Goal: Task Accomplishment & Management: Use online tool/utility

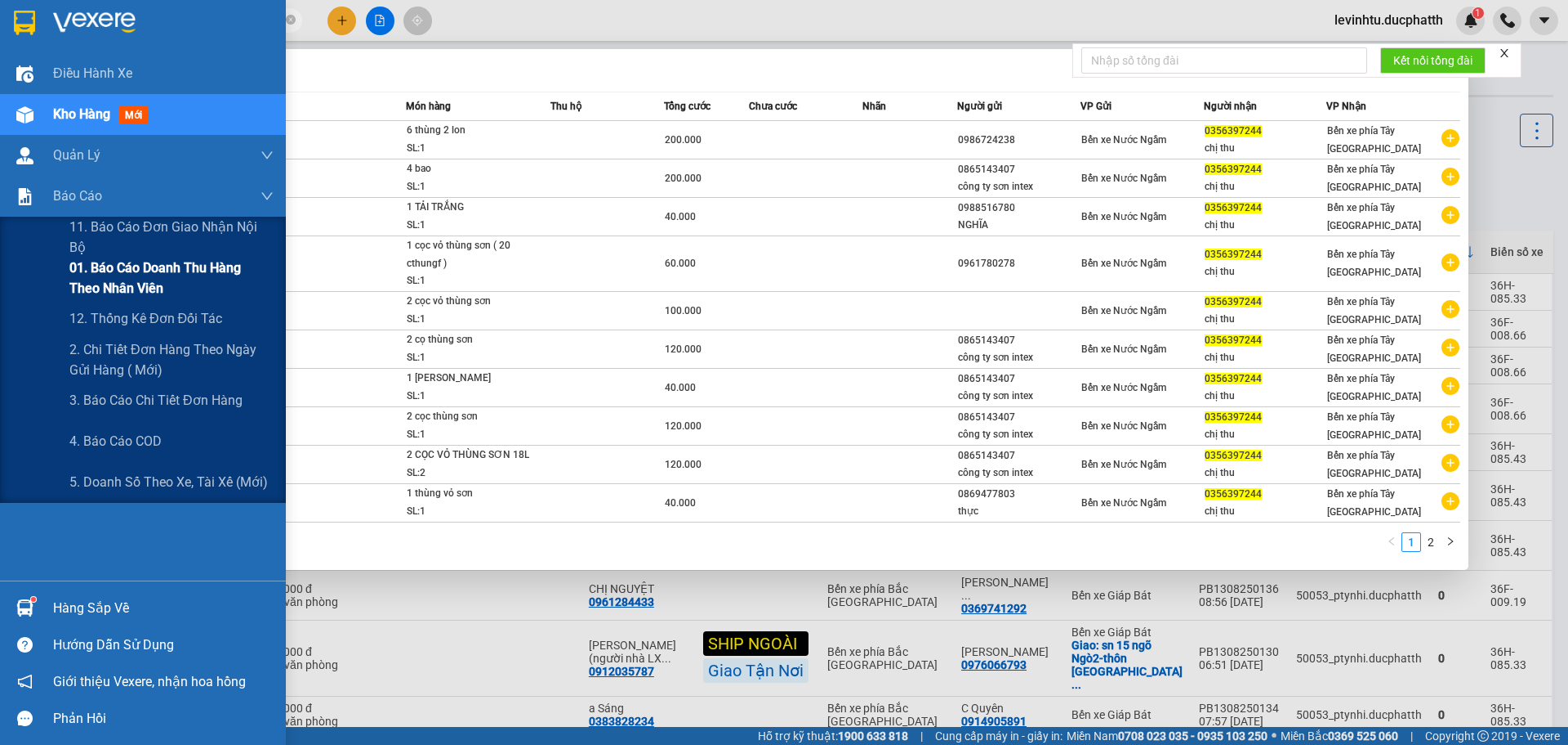
click at [149, 262] on span "01. Báo cáo doanh thu hàng theo nhân viên" at bounding box center [172, 278] width 205 height 41
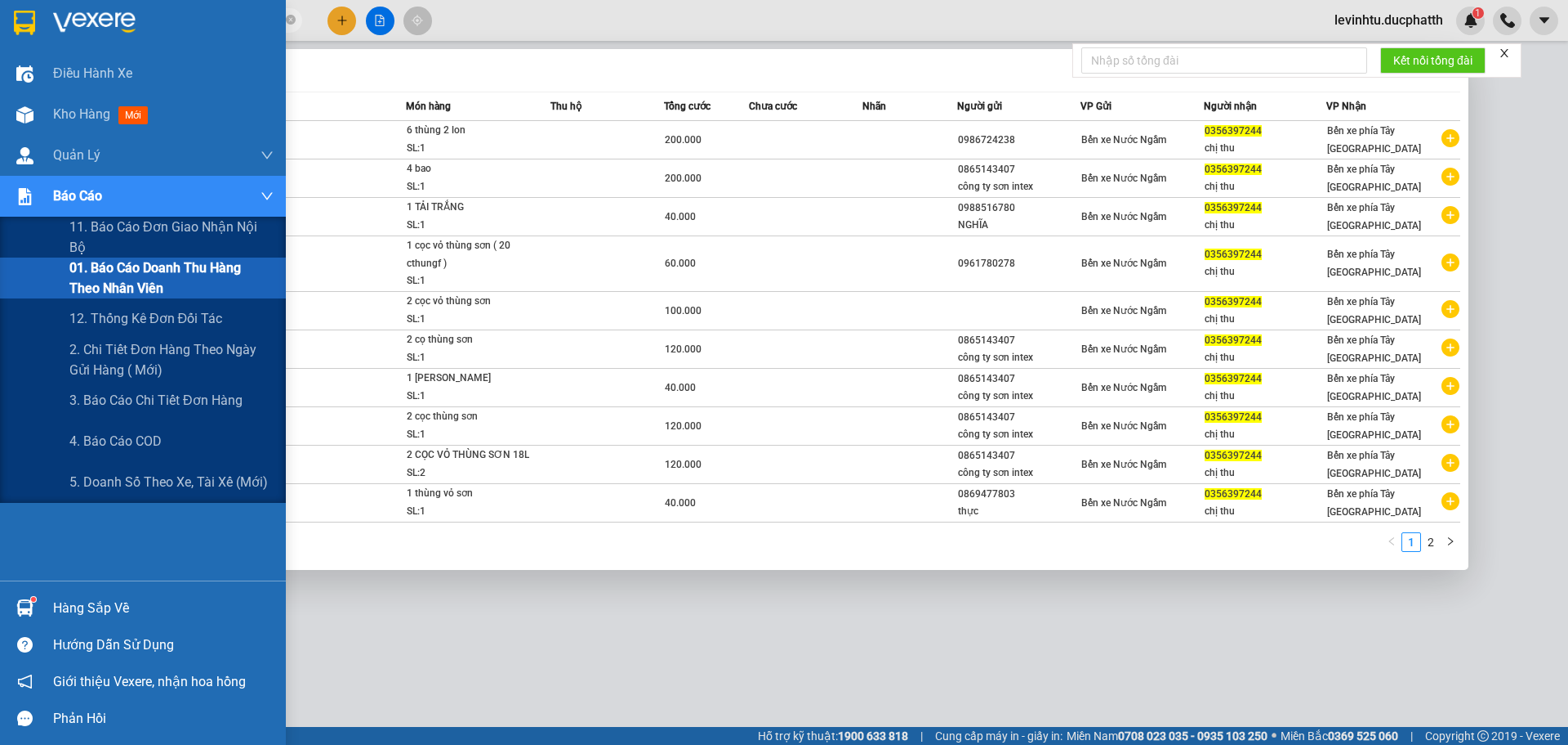
click at [151, 281] on span "01. Báo cáo doanh thu hàng theo nhân viên" at bounding box center [172, 278] width 205 height 41
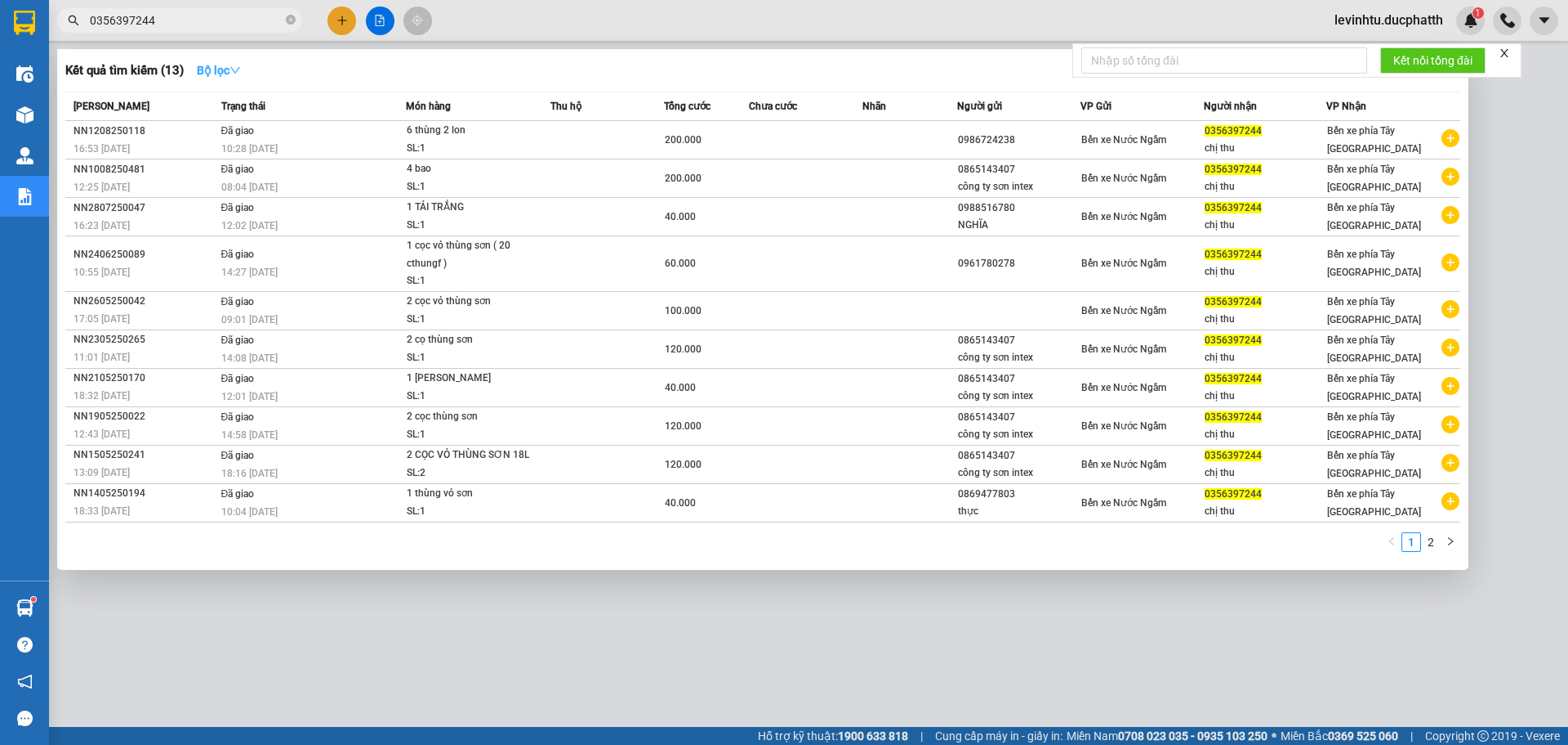
click at [232, 64] on strong "Bộ lọc" at bounding box center [219, 70] width 44 height 13
click at [826, 56] on div "Kết quả tìm kiếm ( 13 ) Bộ lọc Mã ĐH Trạng thái Món hàng Thu hộ Tổng cước Chưa …" at bounding box center [763, 309] width 1411 height 520
drag, startPoint x: 1510, startPoint y: 51, endPoint x: 1568, endPoint y: 178, distance: 139.6
click at [1510, 51] on icon "close" at bounding box center [1504, 52] width 11 height 11
drag, startPoint x: 1562, startPoint y: 227, endPoint x: 1549, endPoint y: 240, distance: 18.4
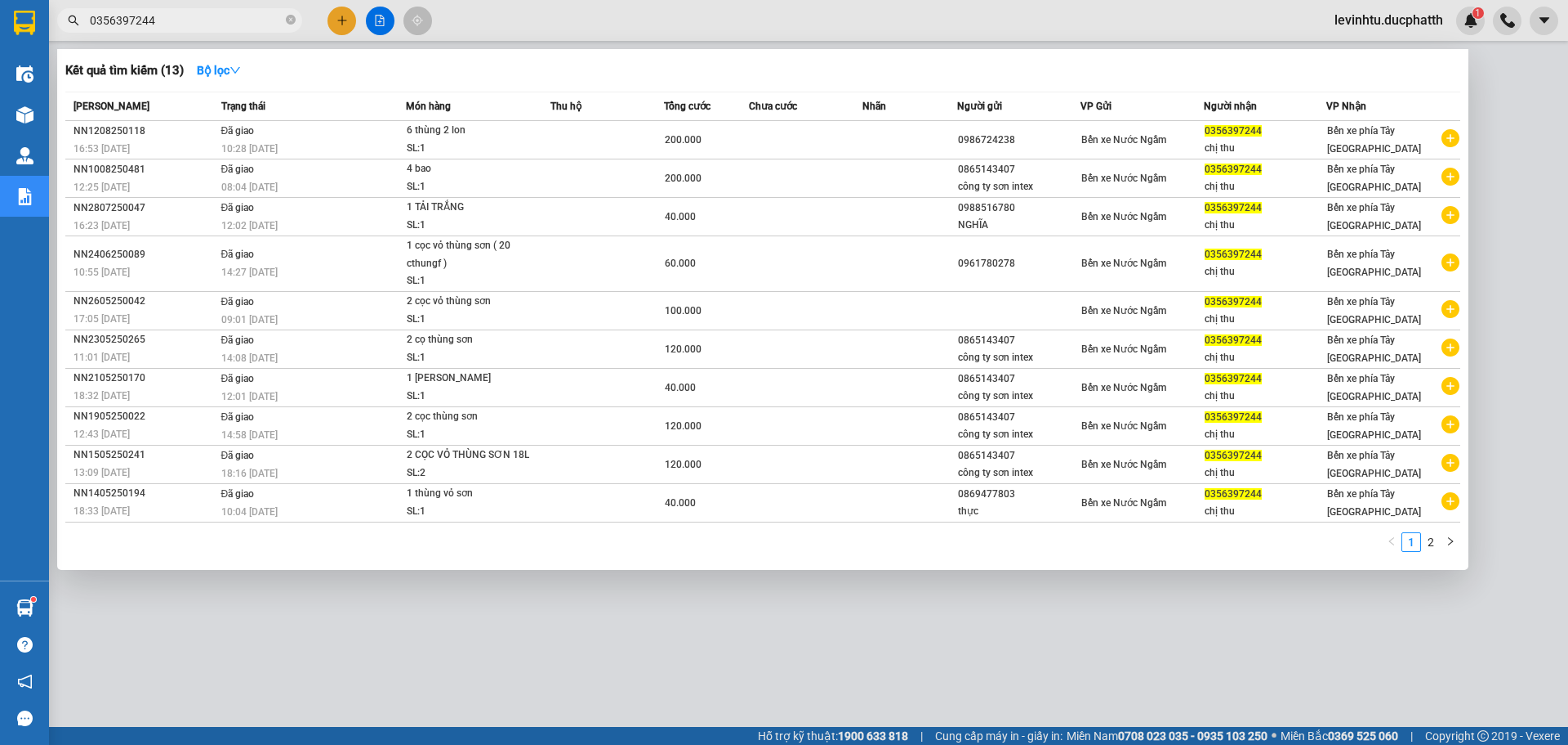
click at [1560, 231] on div at bounding box center [784, 372] width 1568 height 745
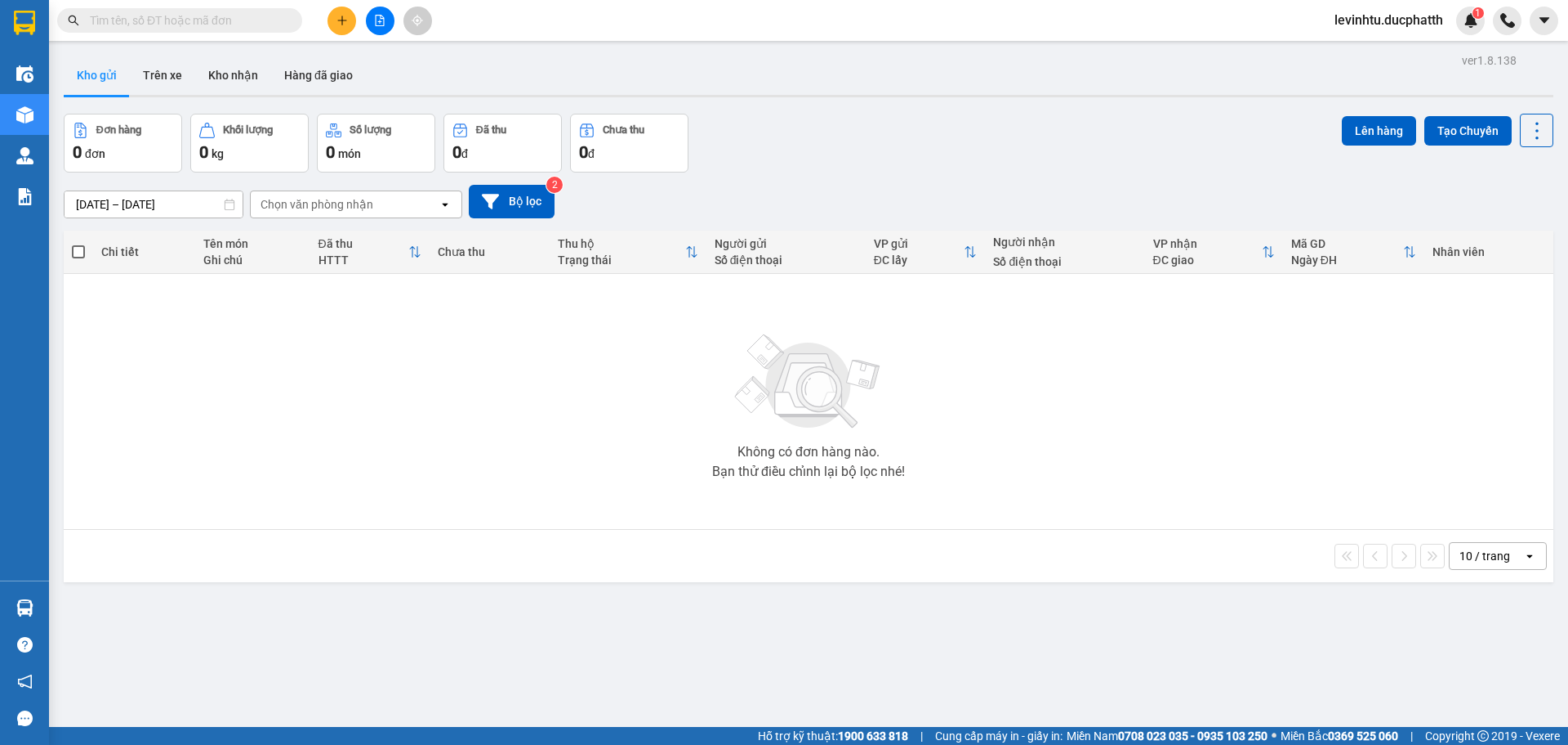
click at [1368, 20] on span "levinhtu.ducphatth" at bounding box center [1388, 20] width 135 height 20
click at [1371, 50] on span "Đăng xuất" at bounding box center [1395, 51] width 102 height 18
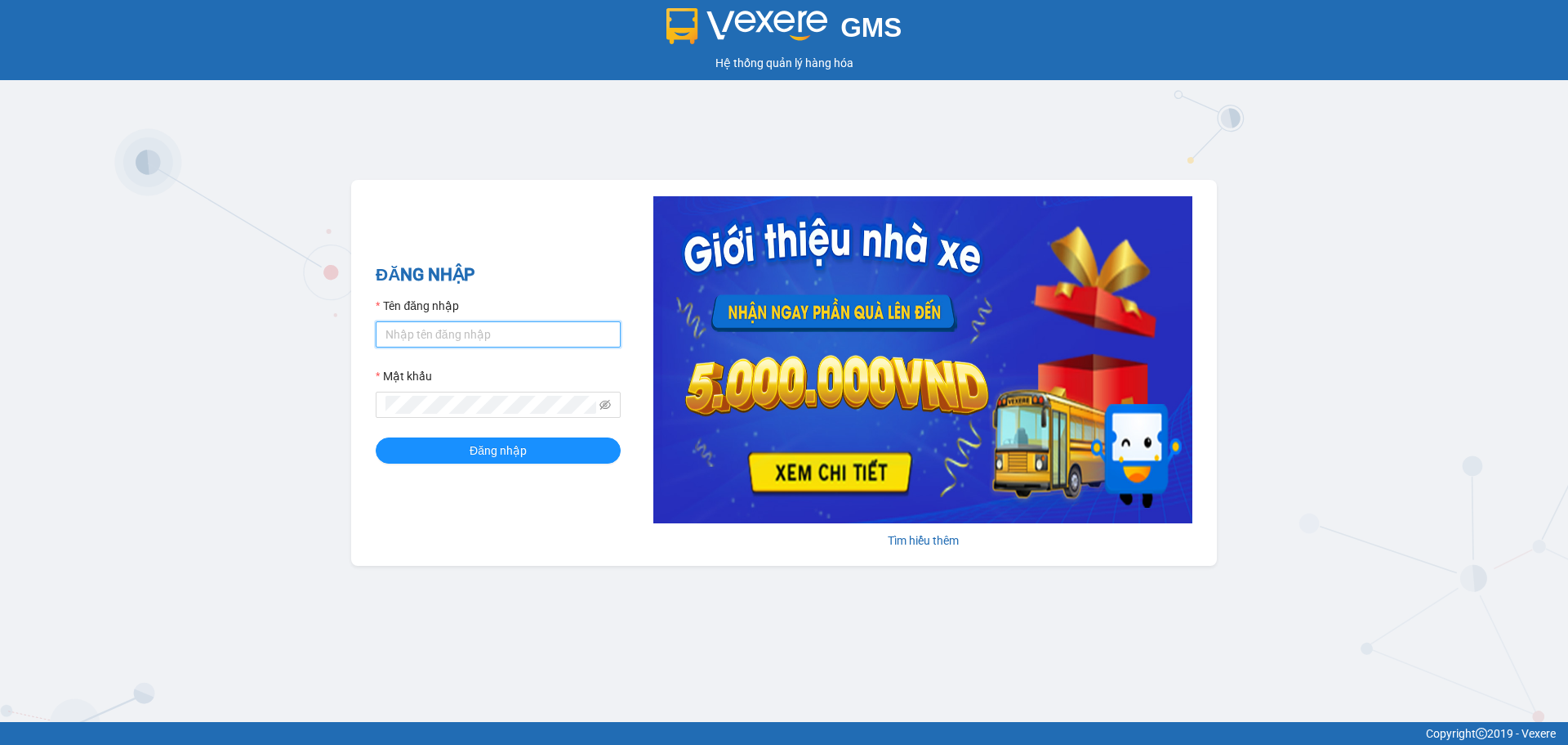
click at [494, 341] on input "Tên đăng nhập" at bounding box center [499, 335] width 246 height 26
type input "tientung.ducphatth"
click at [403, 403] on span at bounding box center [499, 404] width 246 height 26
click at [437, 449] on button "Đăng nhập" at bounding box center [499, 450] width 246 height 26
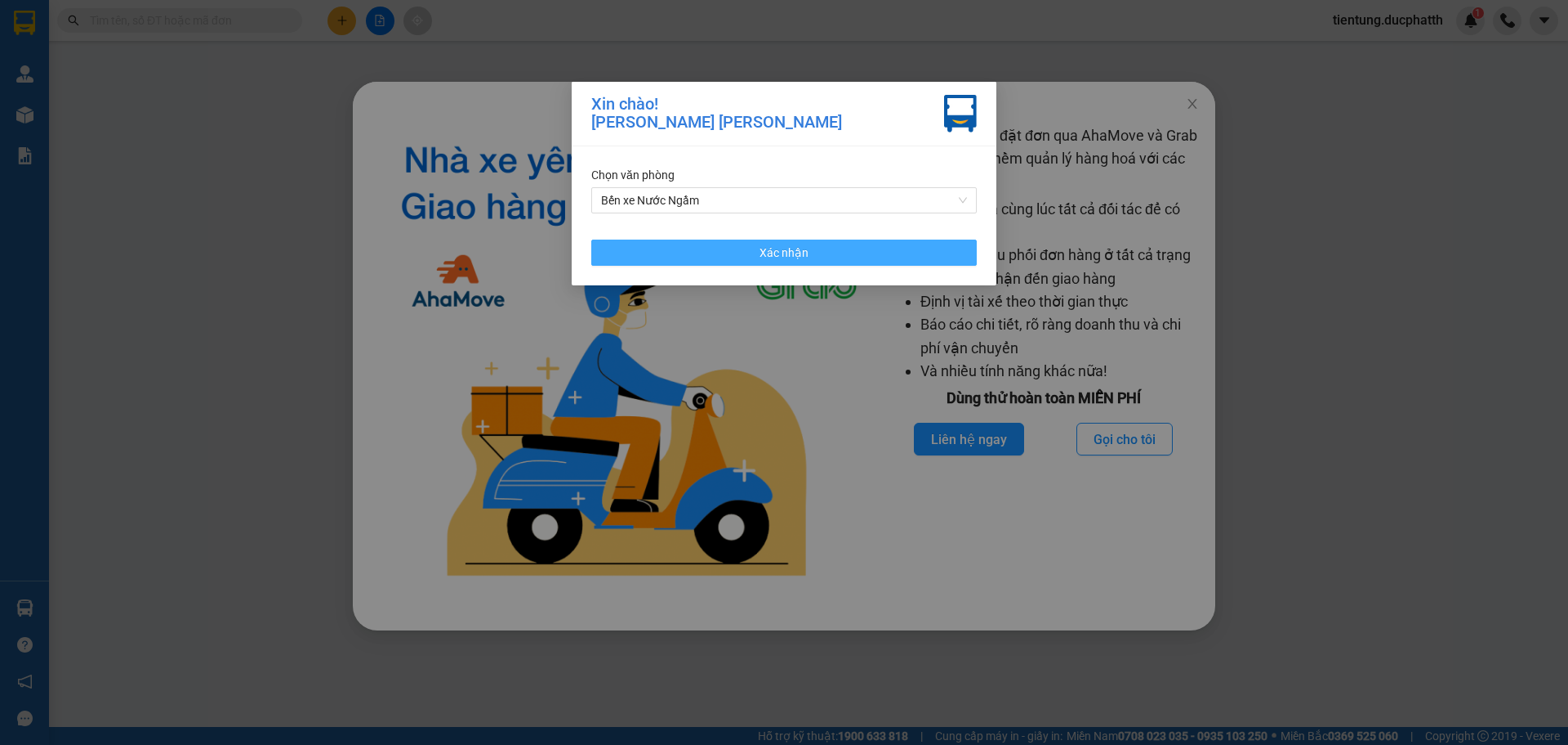
click at [806, 254] on span "Xác nhận" at bounding box center [784, 253] width 49 height 18
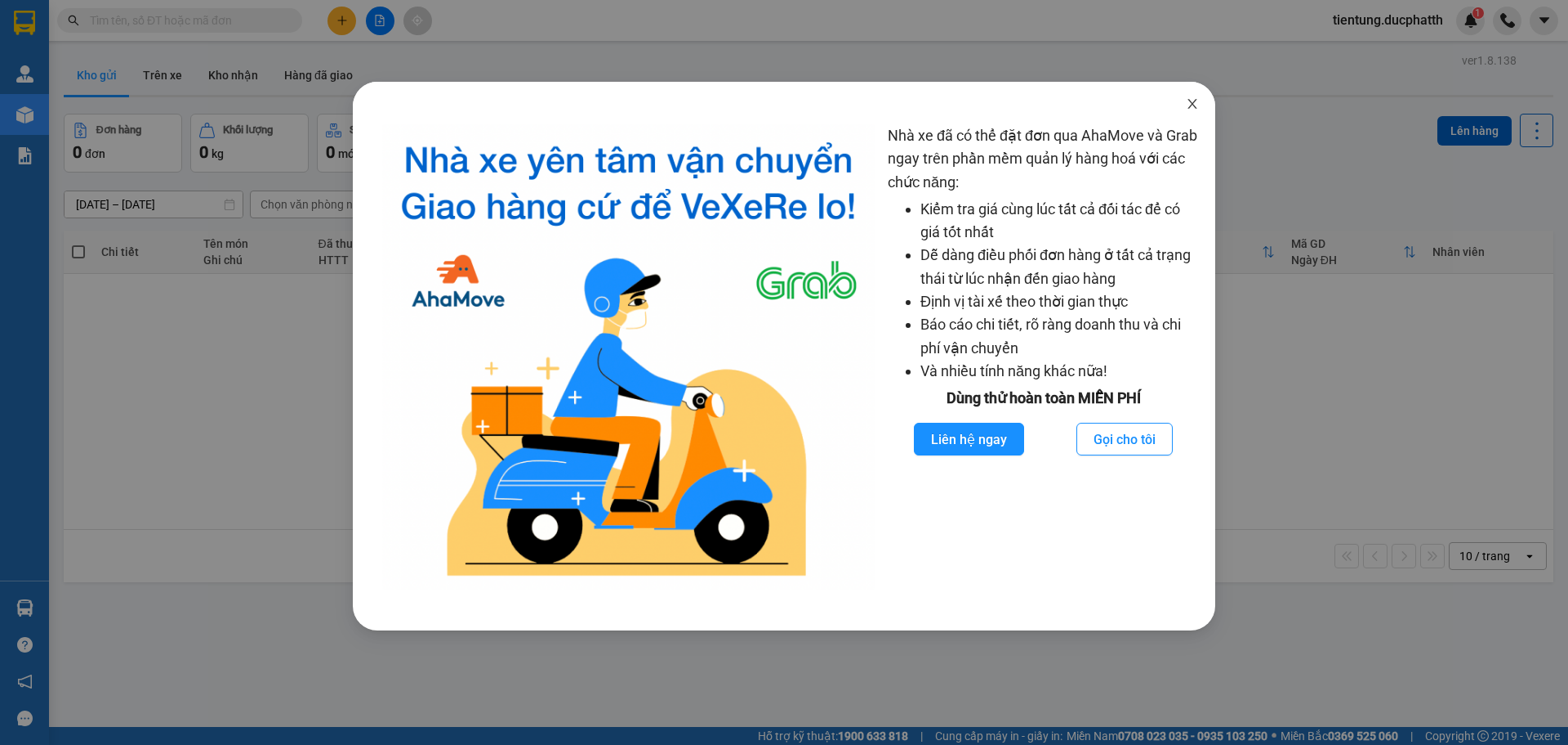
click at [1188, 97] on span "Close" at bounding box center [1193, 105] width 46 height 46
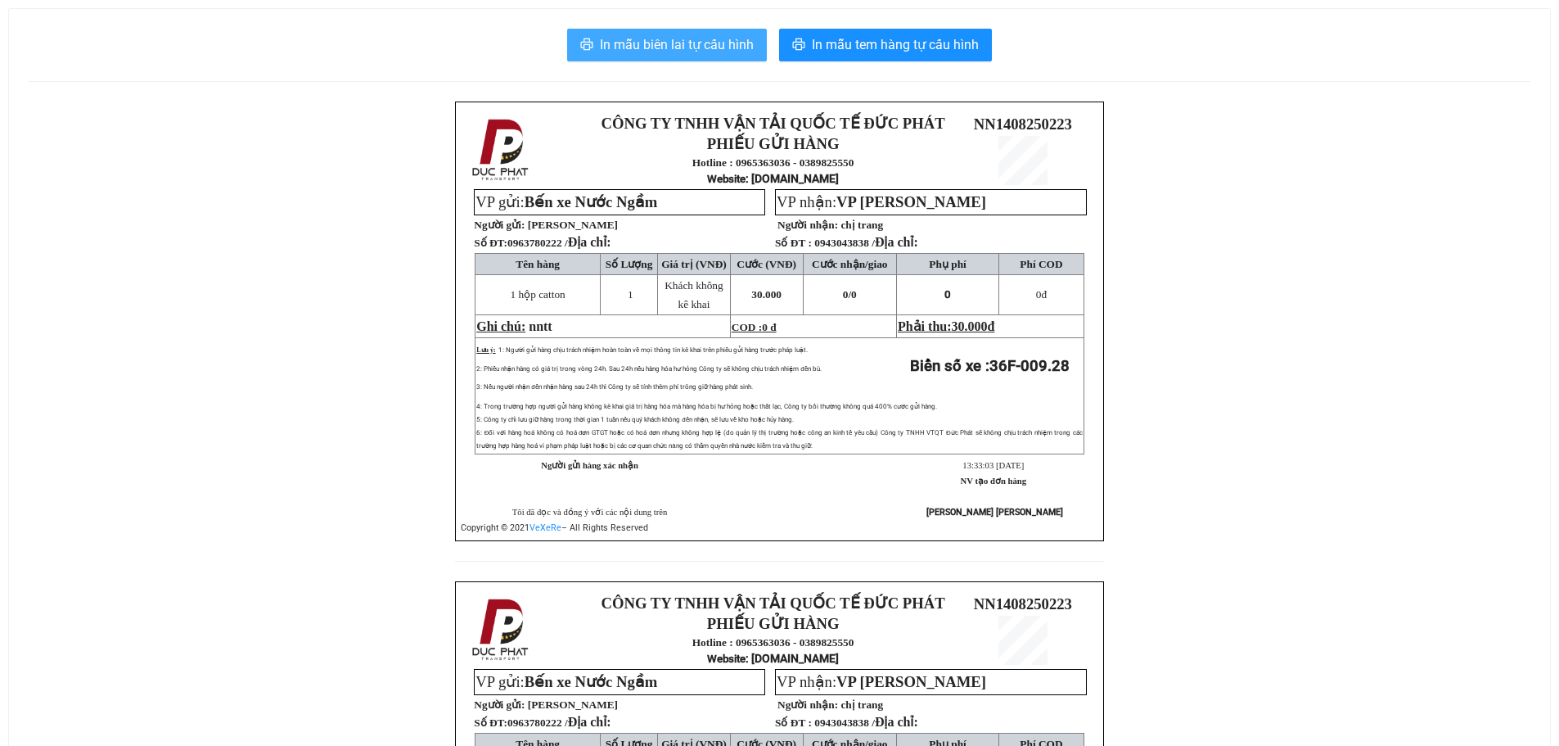
click at [621, 52] on span "In mẫu biên lai tự cấu hình" at bounding box center [677, 44] width 154 height 20
click at [670, 49] on span "In mẫu biên lai tự cấu hình" at bounding box center [677, 44] width 154 height 20
